Goal: Task Accomplishment & Management: Use online tool/utility

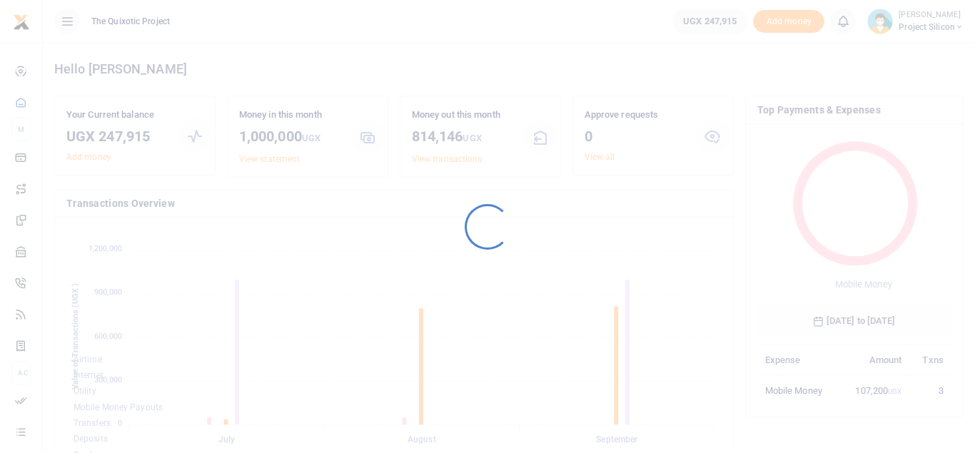
scroll to position [203, 195]
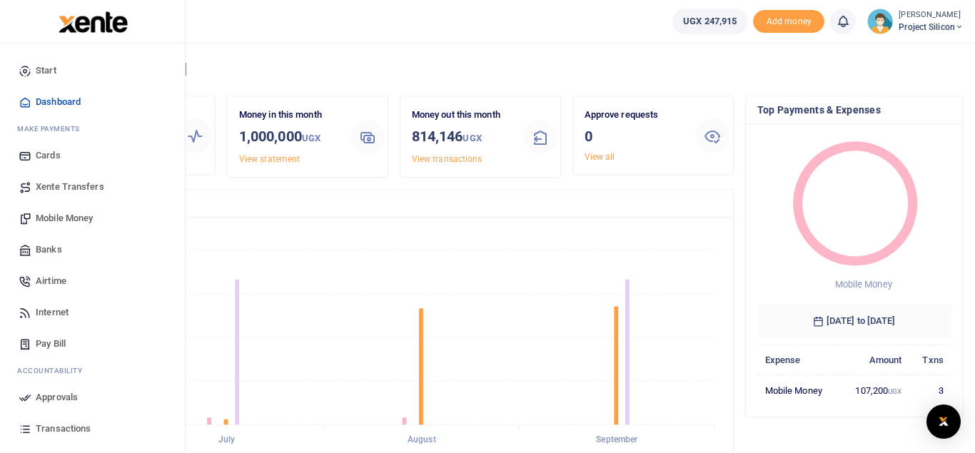
click at [64, 428] on span "Transactions" at bounding box center [63, 429] width 55 height 14
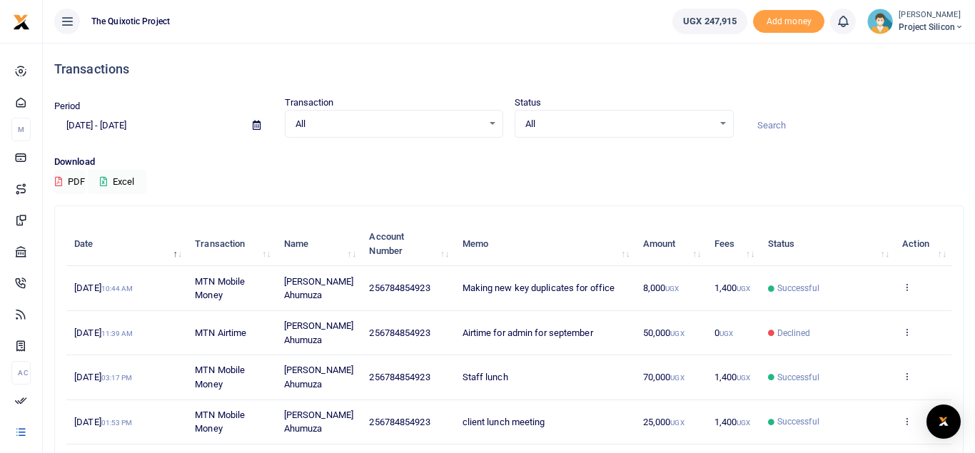
click at [251, 125] on span at bounding box center [257, 125] width 32 height 24
click at [256, 123] on icon at bounding box center [257, 125] width 8 height 9
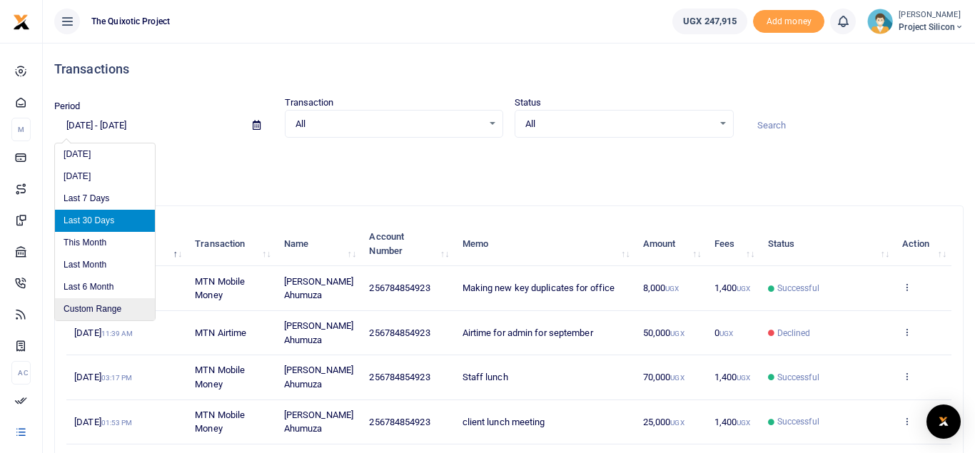
click at [106, 300] on li "Custom Range" at bounding box center [105, 309] width 100 height 22
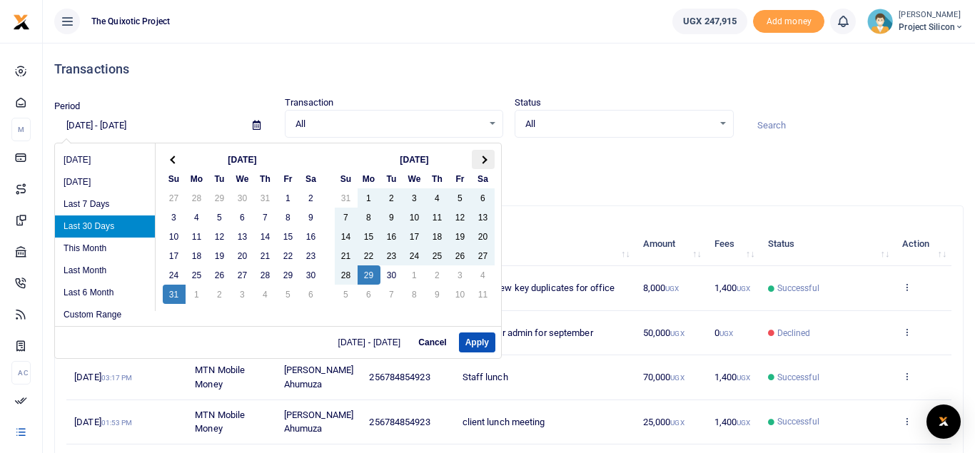
click at [485, 160] on span at bounding box center [483, 160] width 8 height 8
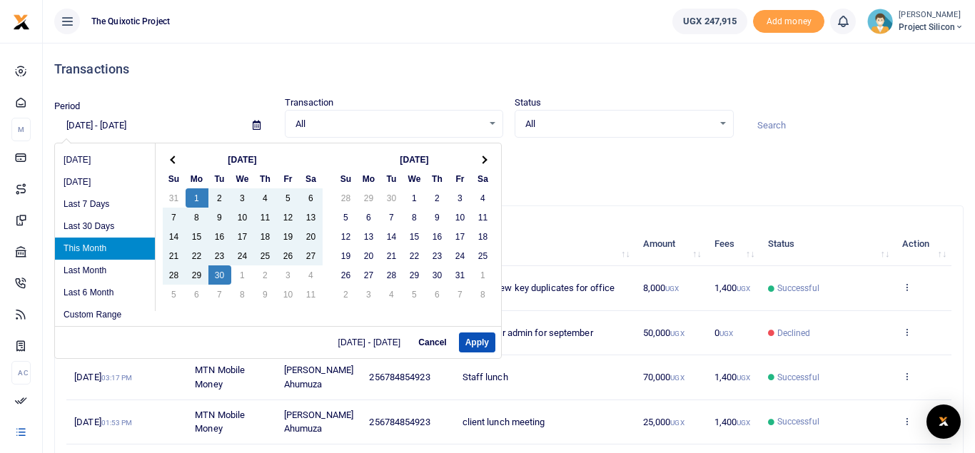
click at [102, 246] on li "This Month" at bounding box center [105, 249] width 100 height 22
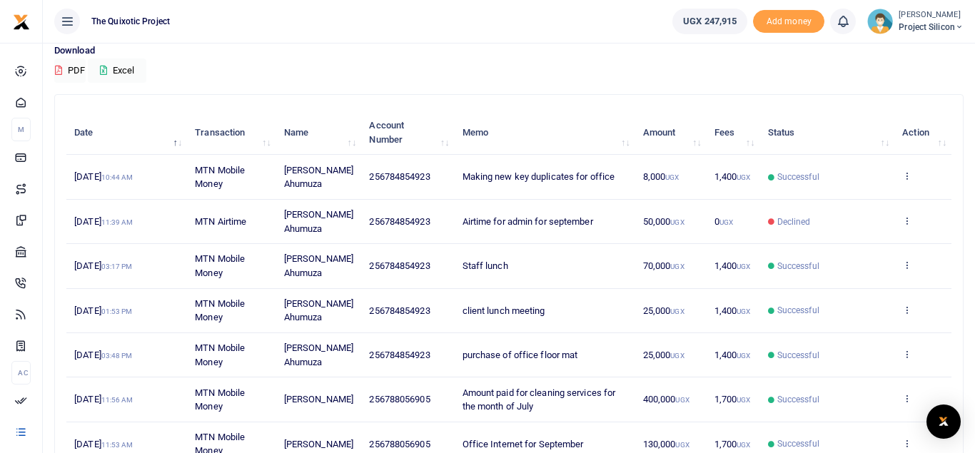
scroll to position [39, 0]
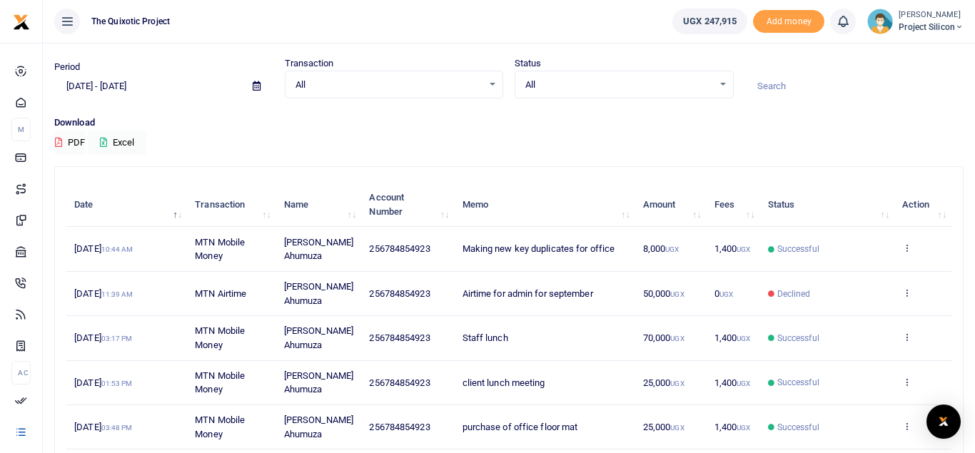
click at [497, 78] on div "All Select an option..." at bounding box center [395, 85] width 218 height 16
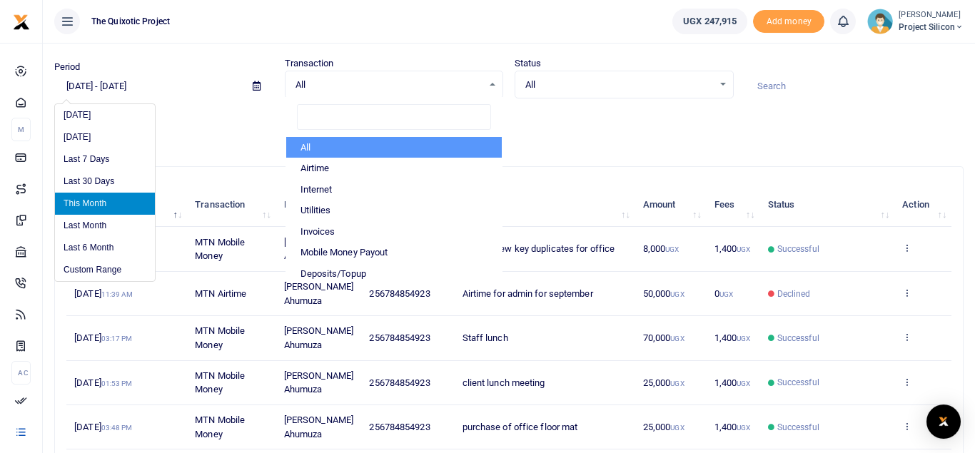
click at [141, 84] on input "[DATE] - [DATE]" at bounding box center [147, 86] width 187 height 24
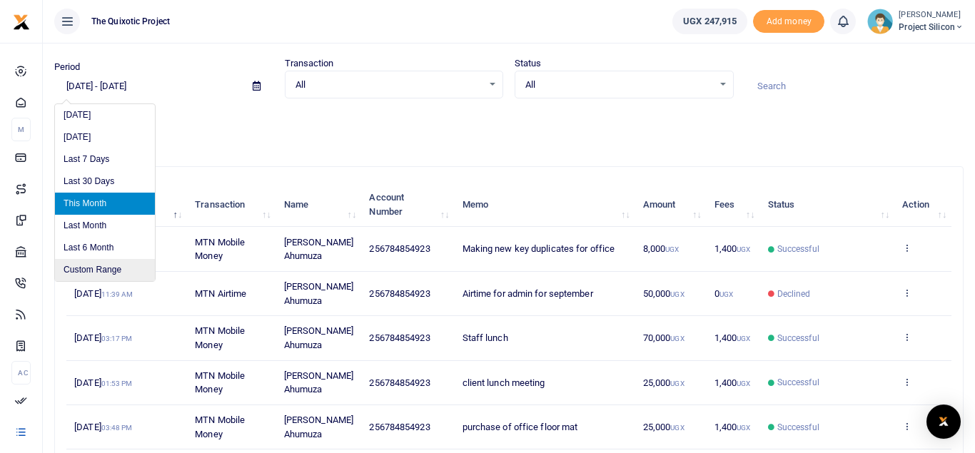
click at [104, 265] on li "Custom Range" at bounding box center [105, 270] width 100 height 22
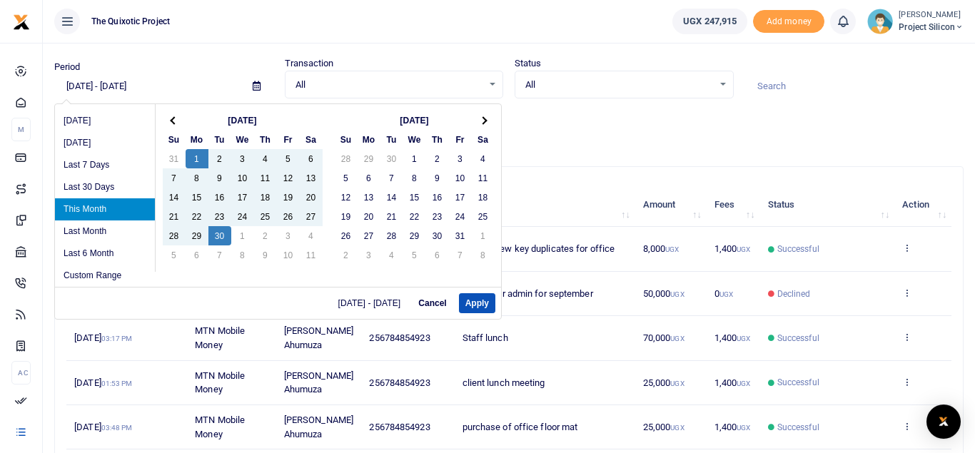
click at [230, 117] on th "[DATE]" at bounding box center [243, 120] width 114 height 19
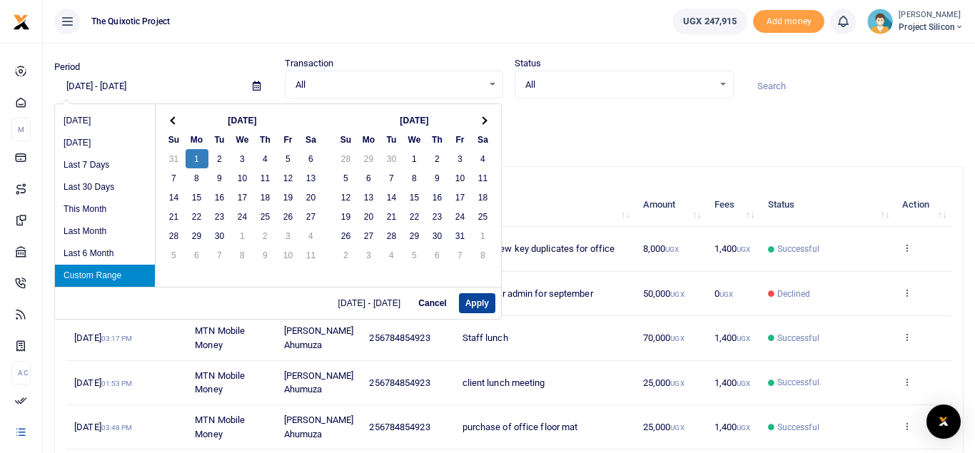
click at [476, 301] on button "Apply" at bounding box center [477, 303] width 36 height 20
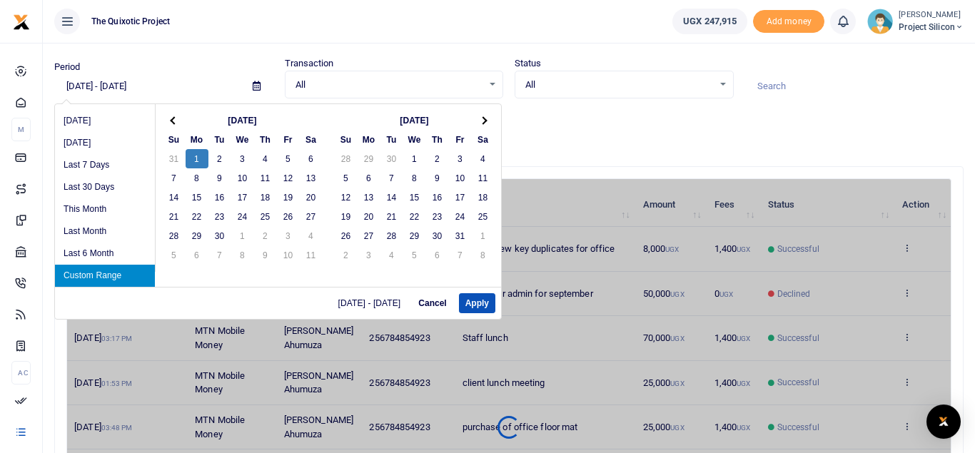
click at [141, 87] on input "[DATE] - [DATE]" at bounding box center [147, 86] width 187 height 24
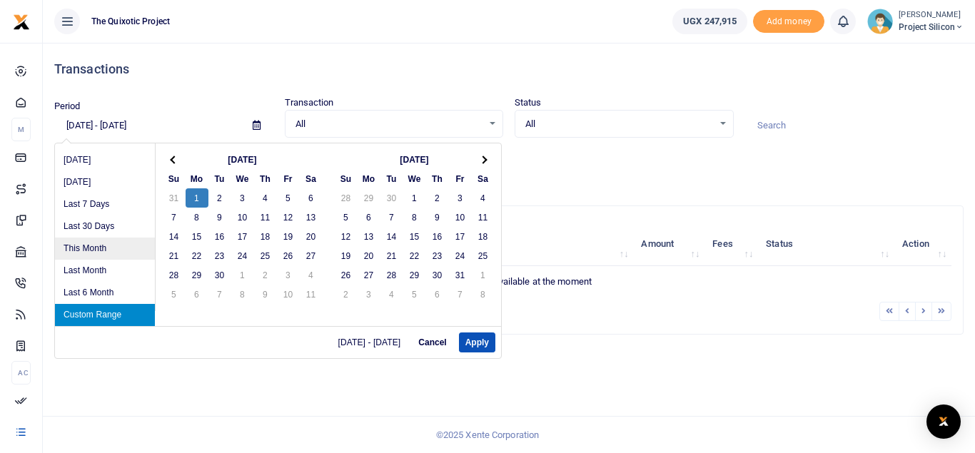
click at [90, 248] on li "This Month" at bounding box center [105, 249] width 100 height 22
type input "[DATE] - [DATE]"
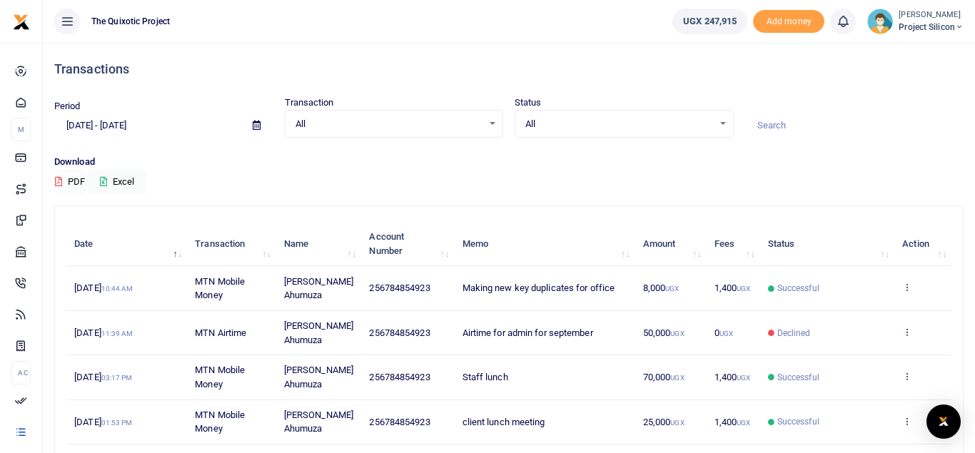
click at [74, 181] on button "PDF" at bounding box center [69, 182] width 31 height 24
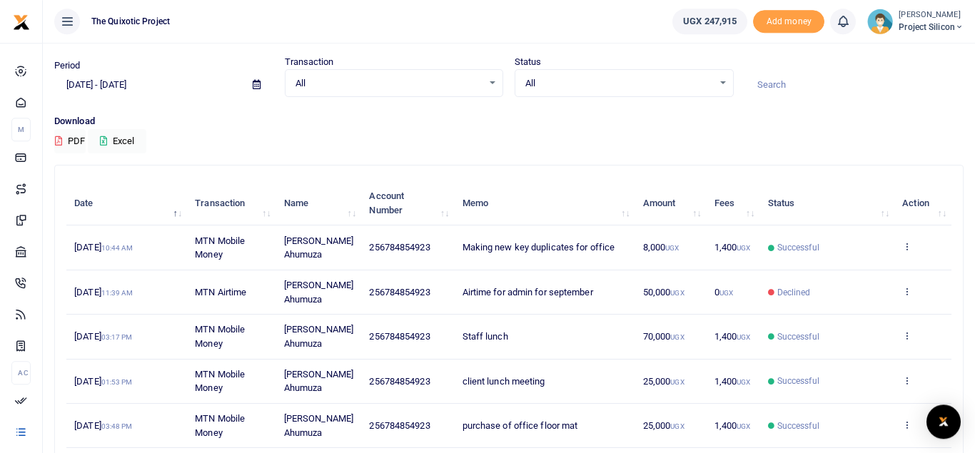
scroll to position [39, 0]
click at [138, 139] on button "Excel" at bounding box center [117, 143] width 59 height 24
